Goal: Task Accomplishment & Management: Use online tool/utility

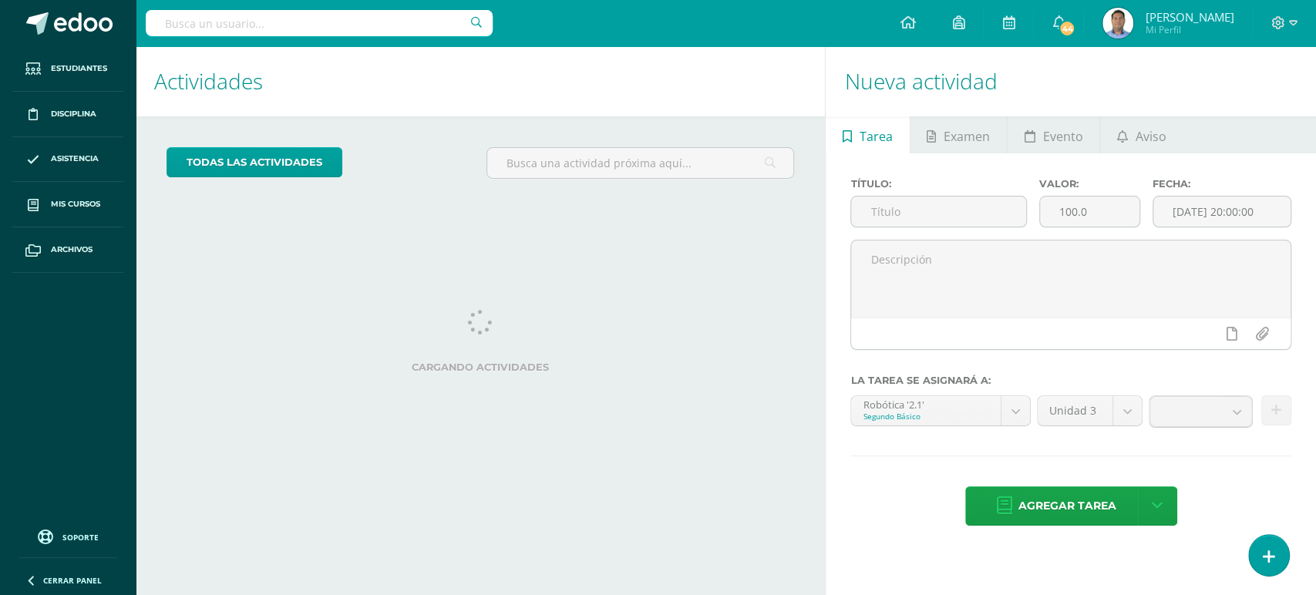
click at [342, 32] on input "text" at bounding box center [319, 23] width 347 height 26
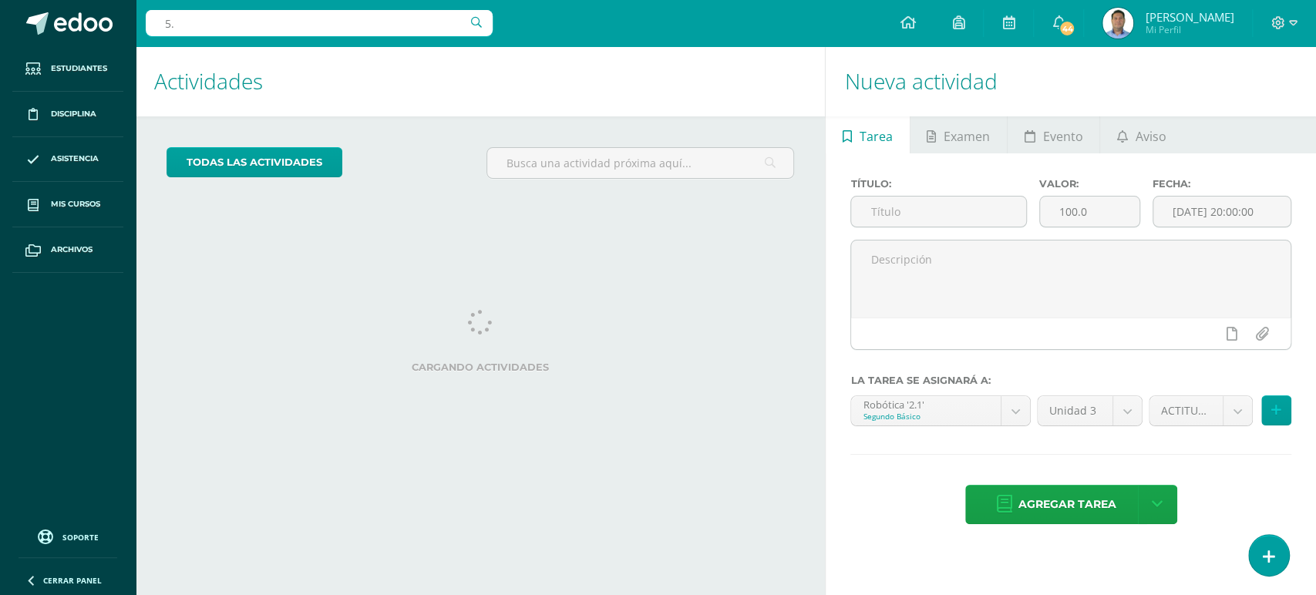
type input "5.2"
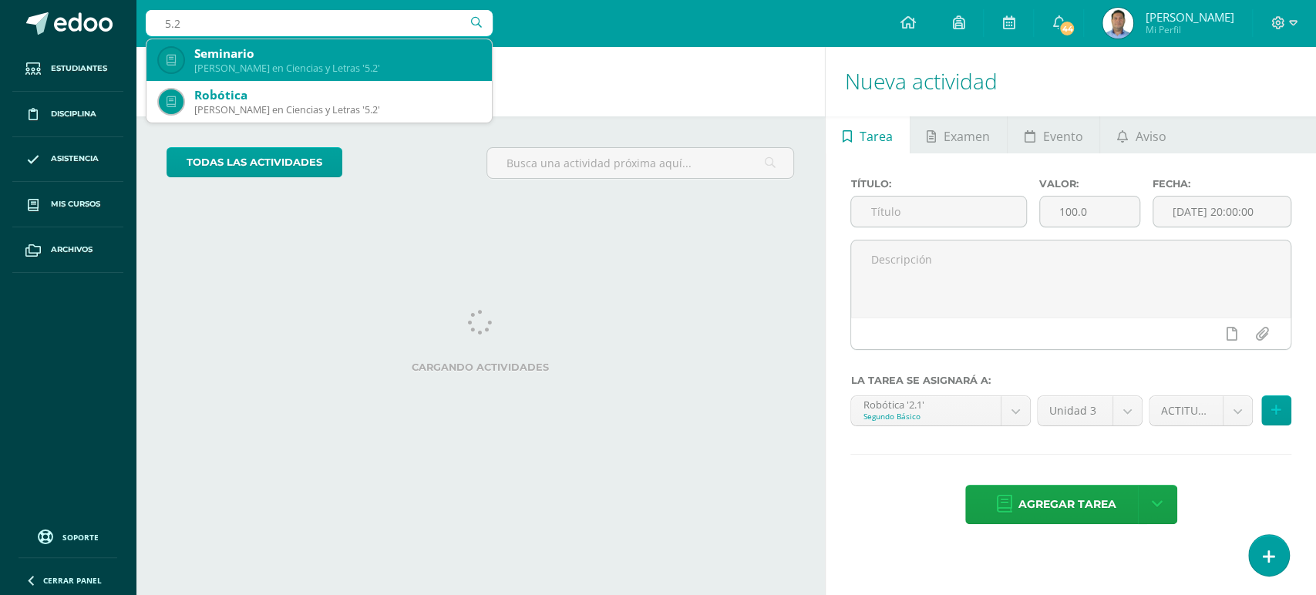
click at [266, 54] on div "Seminario" at bounding box center [336, 53] width 285 height 16
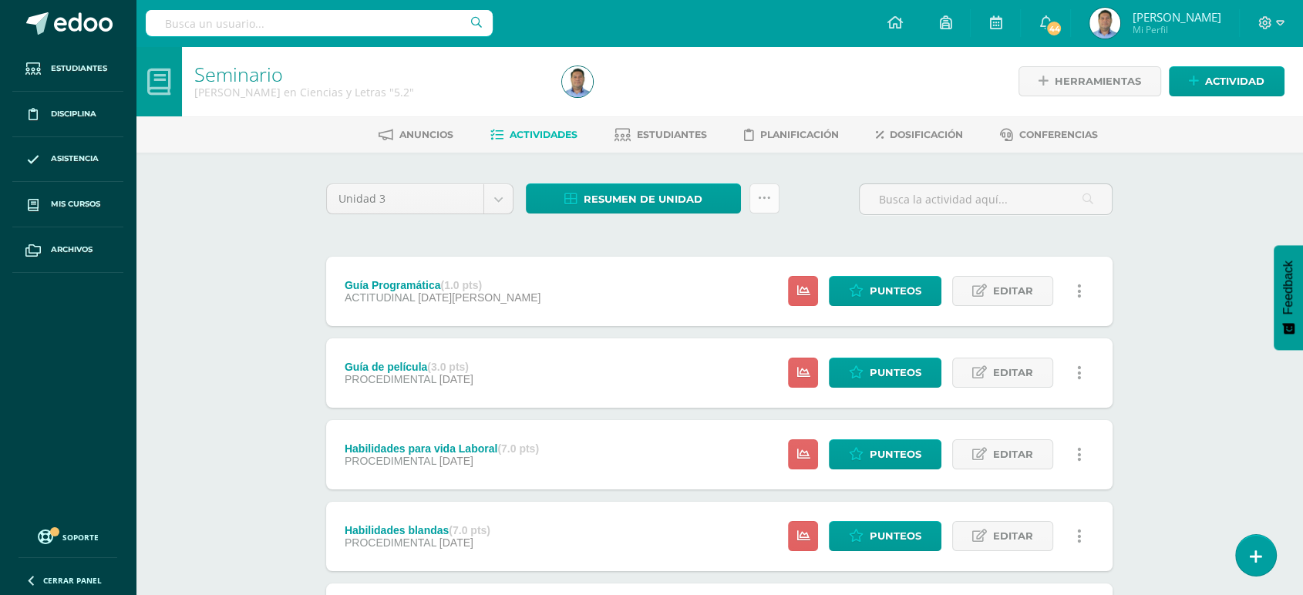
click at [766, 197] on icon at bounding box center [764, 198] width 13 height 13
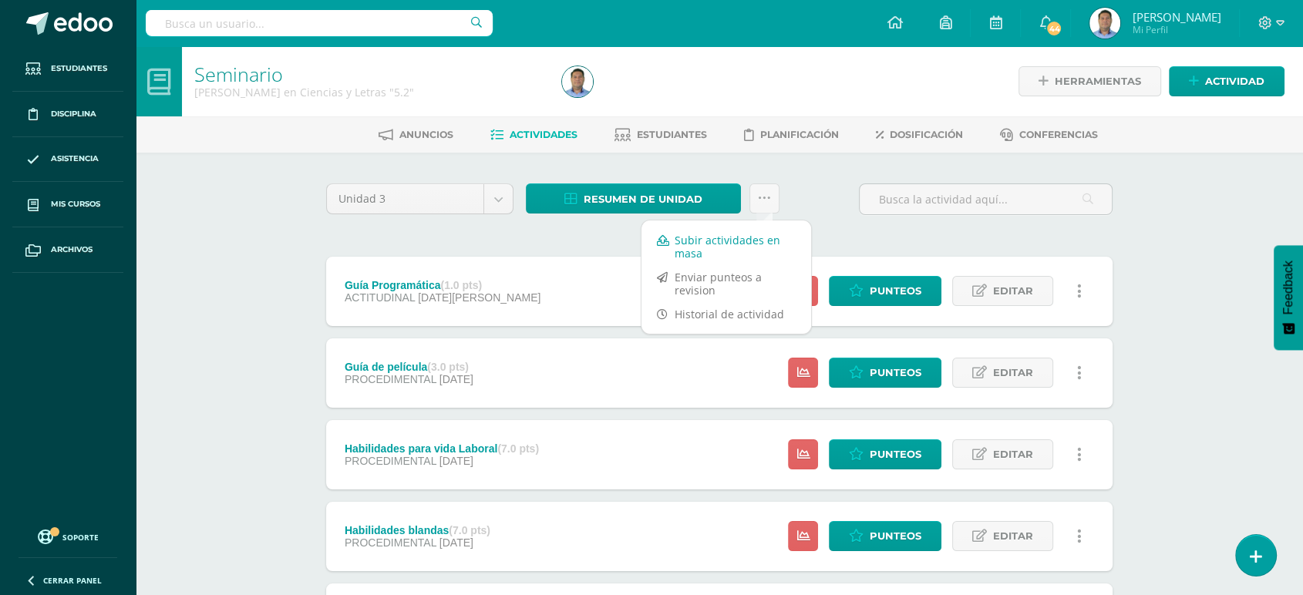
click at [711, 241] on link "Subir actividades en masa" at bounding box center [726, 246] width 170 height 37
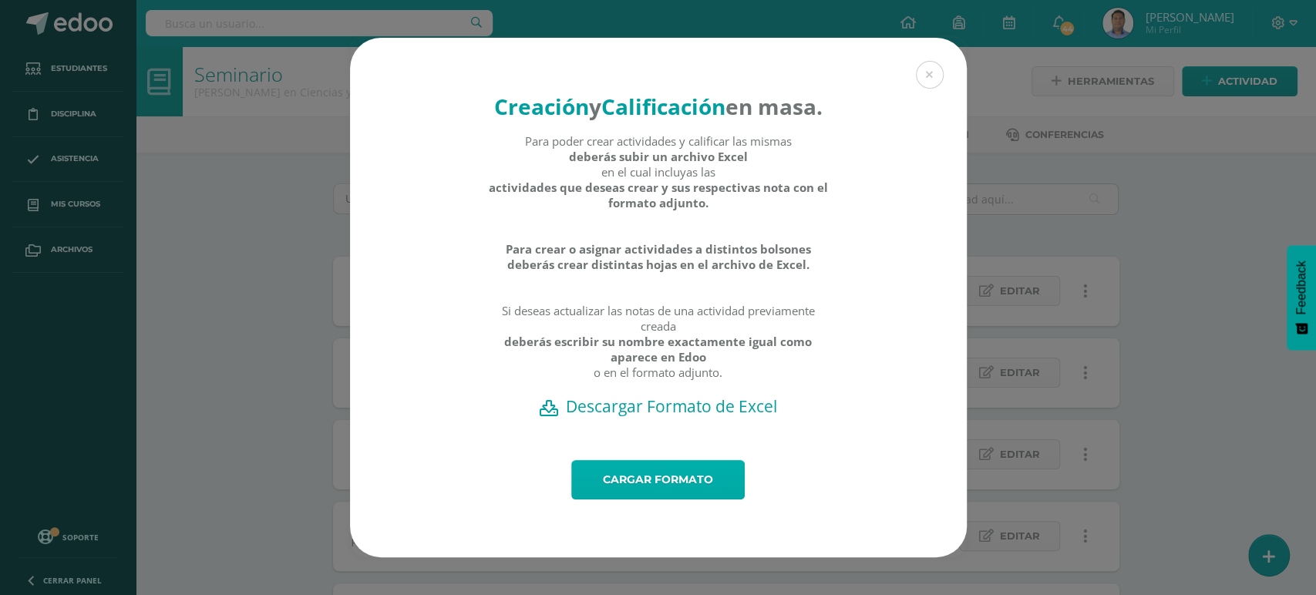
click at [672, 500] on link "Cargar formato" at bounding box center [657, 479] width 173 height 39
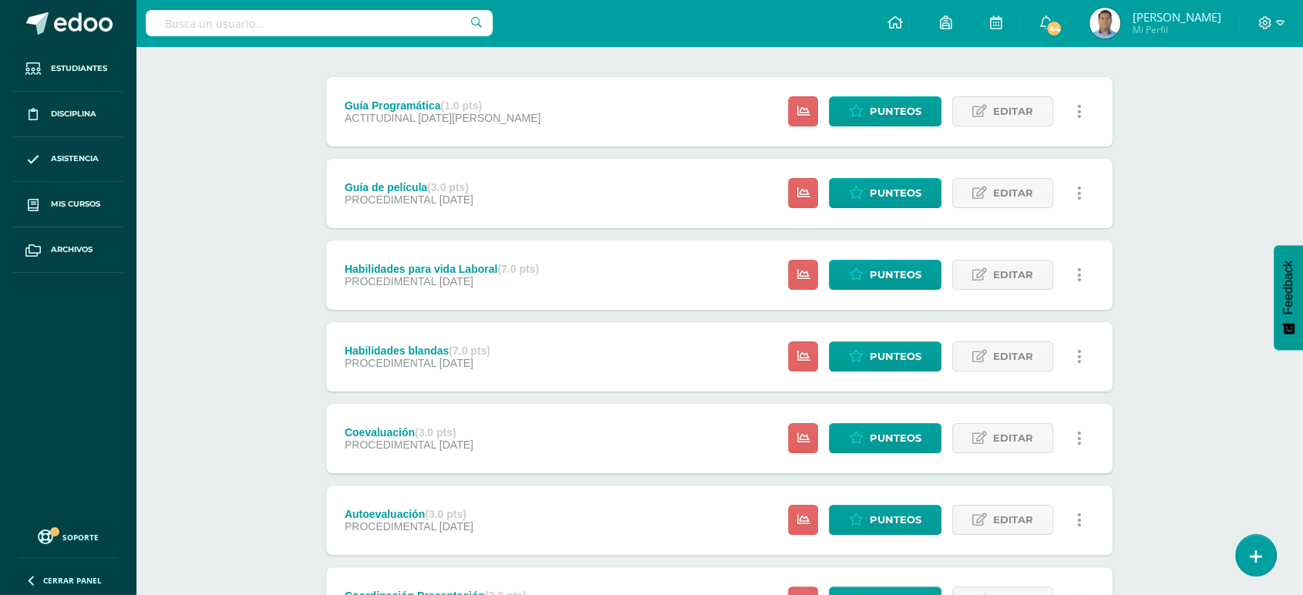
scroll to position [184, 0]
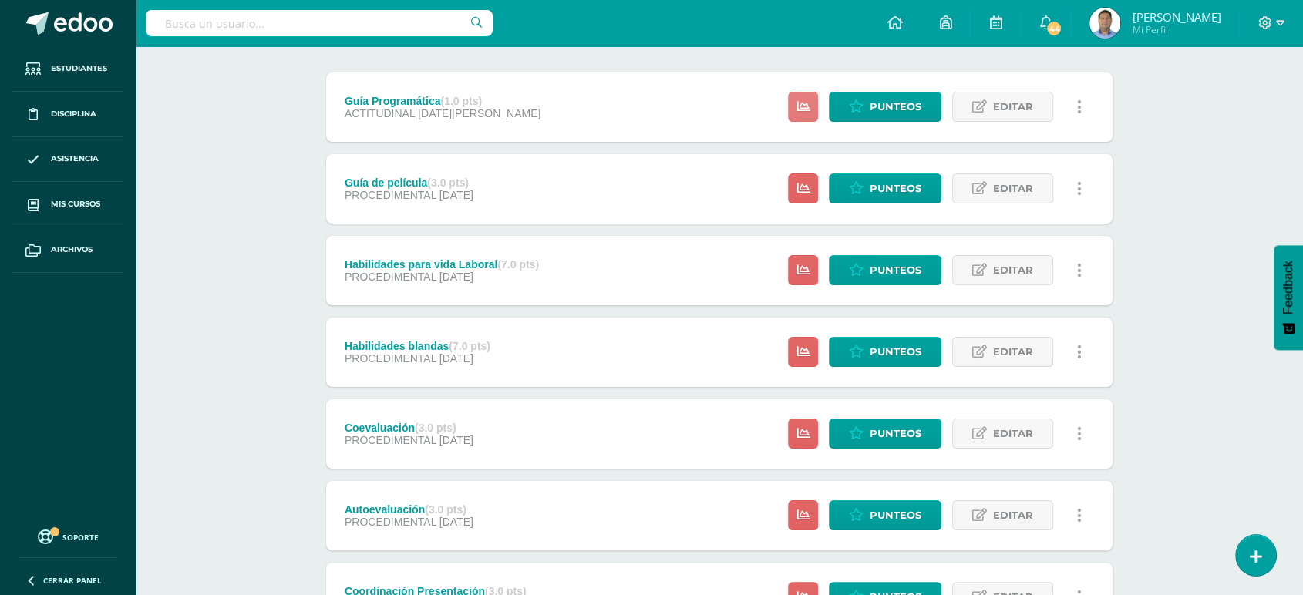
click at [800, 104] on icon at bounding box center [802, 106] width 13 height 13
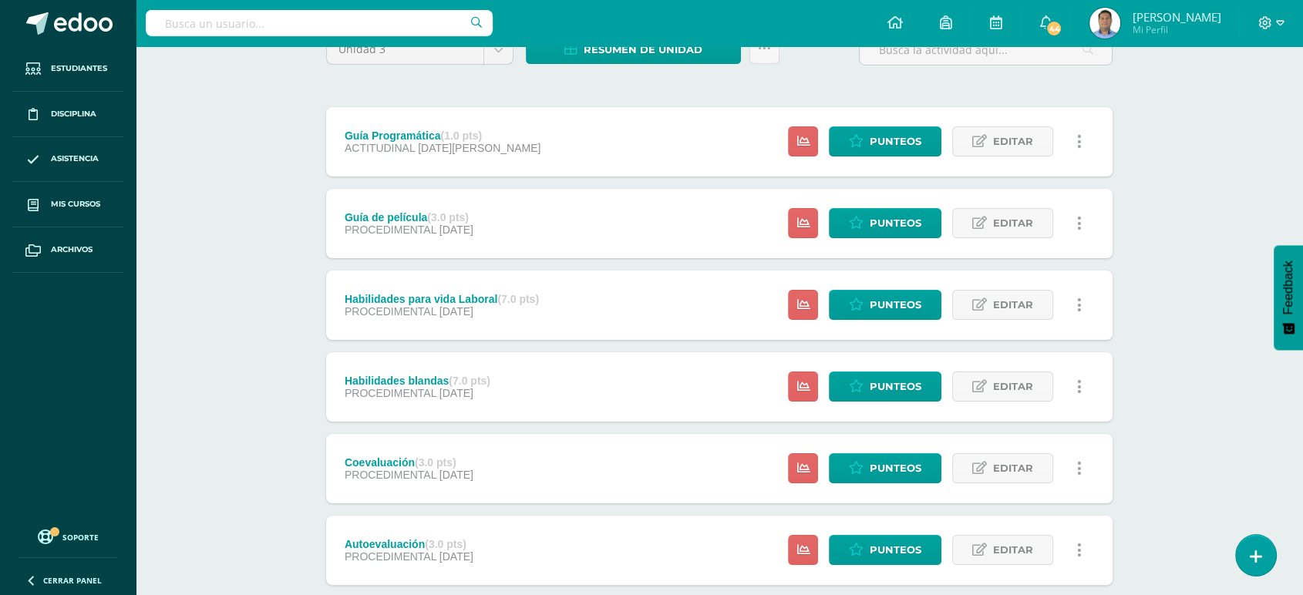
scroll to position [0, 0]
